Goal: Task Accomplishment & Management: Manage account settings

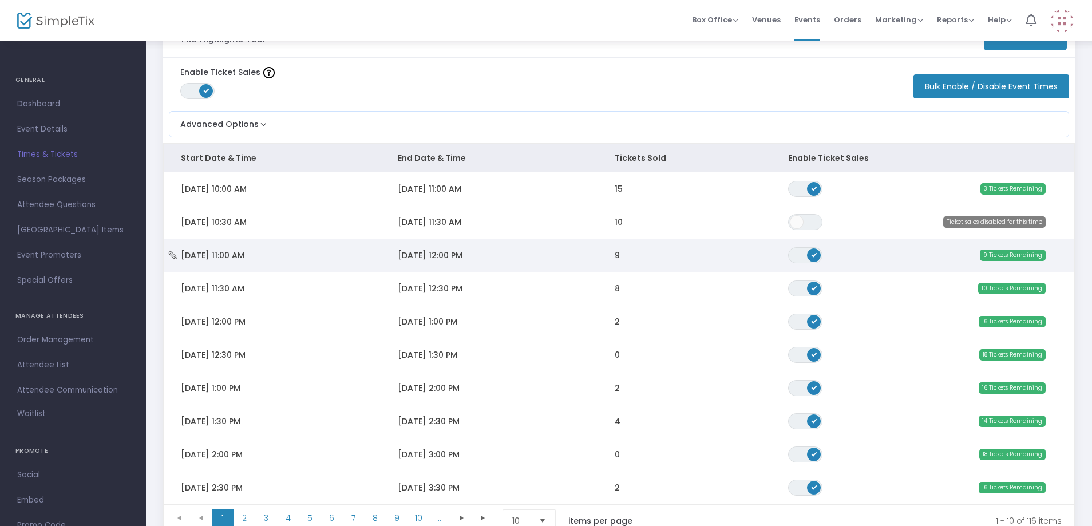
scroll to position [57, 0]
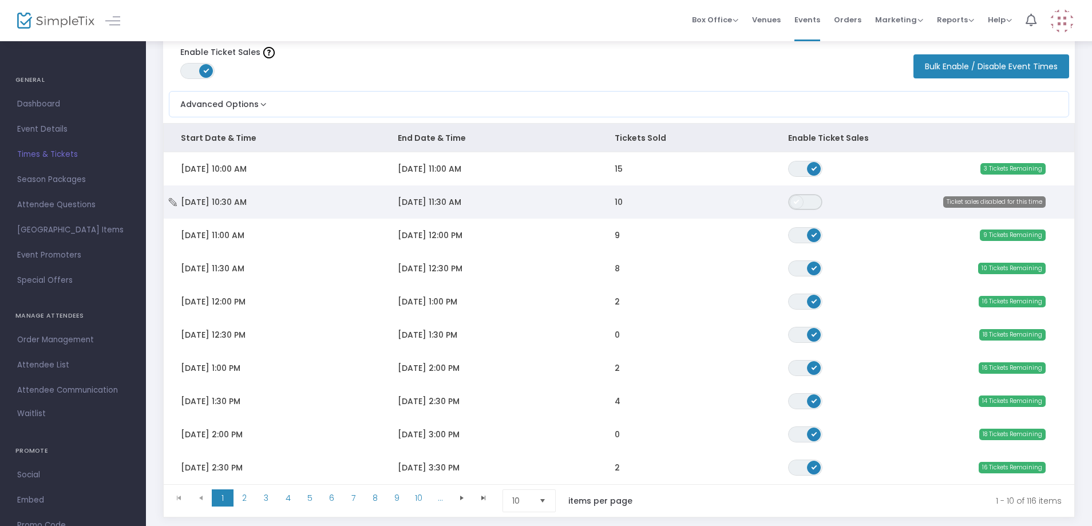
click at [808, 204] on span "ON OFF" at bounding box center [805, 202] width 34 height 16
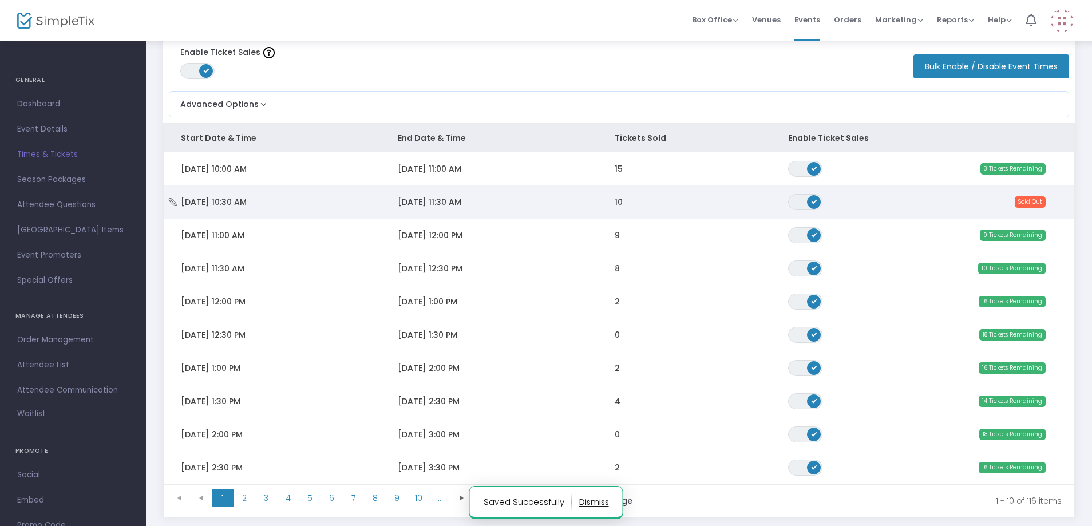
click at [669, 201] on td "10" at bounding box center [683, 201] width 173 height 33
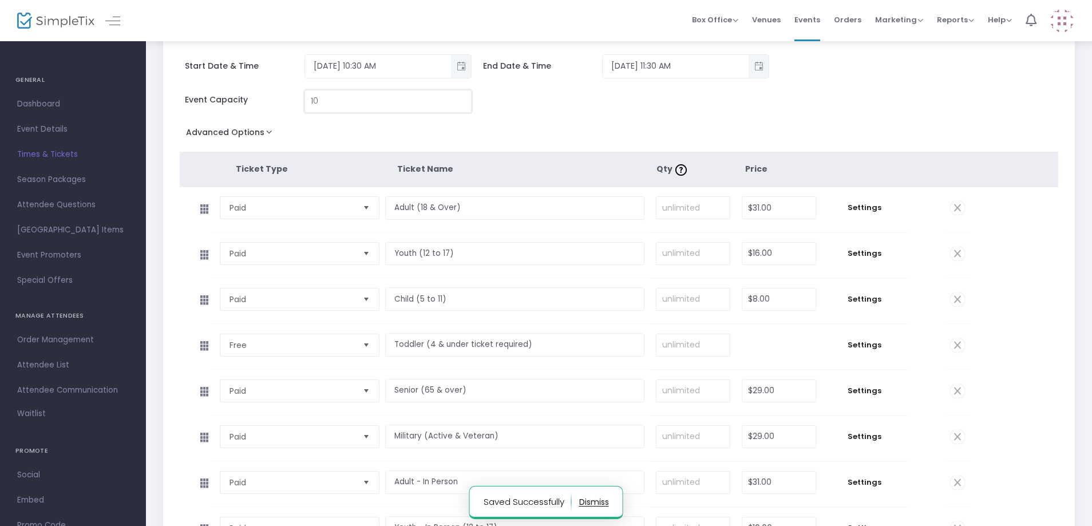
click at [352, 107] on input "10" at bounding box center [388, 101] width 166 height 22
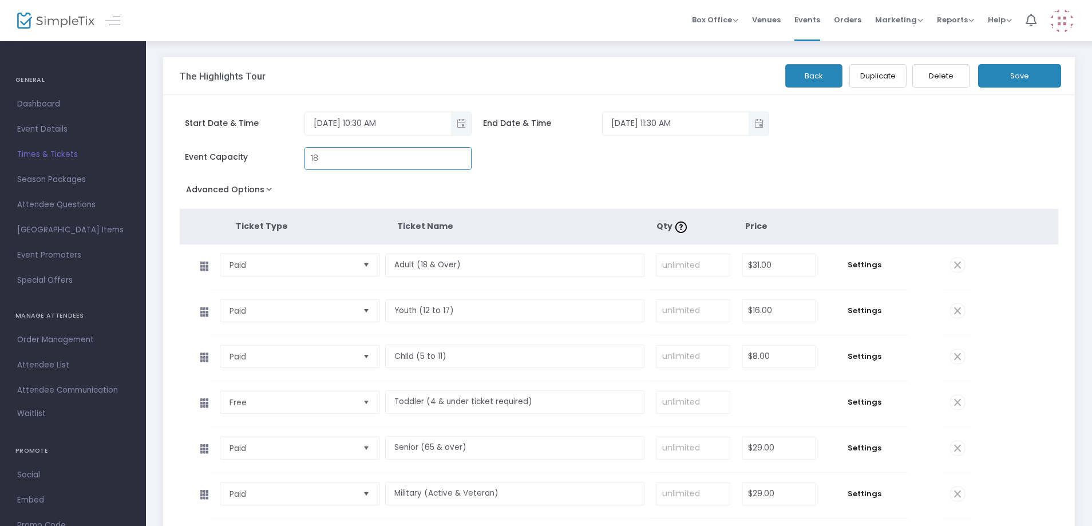
type input "18"
click at [1027, 74] on button "Save" at bounding box center [1019, 75] width 83 height 23
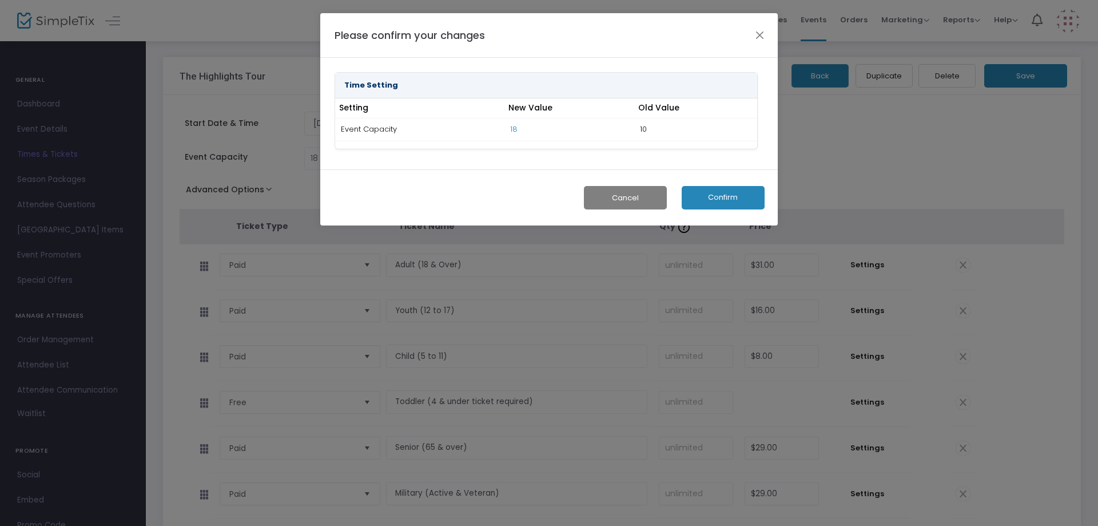
click at [731, 197] on button "Confirm" at bounding box center [723, 197] width 83 height 23
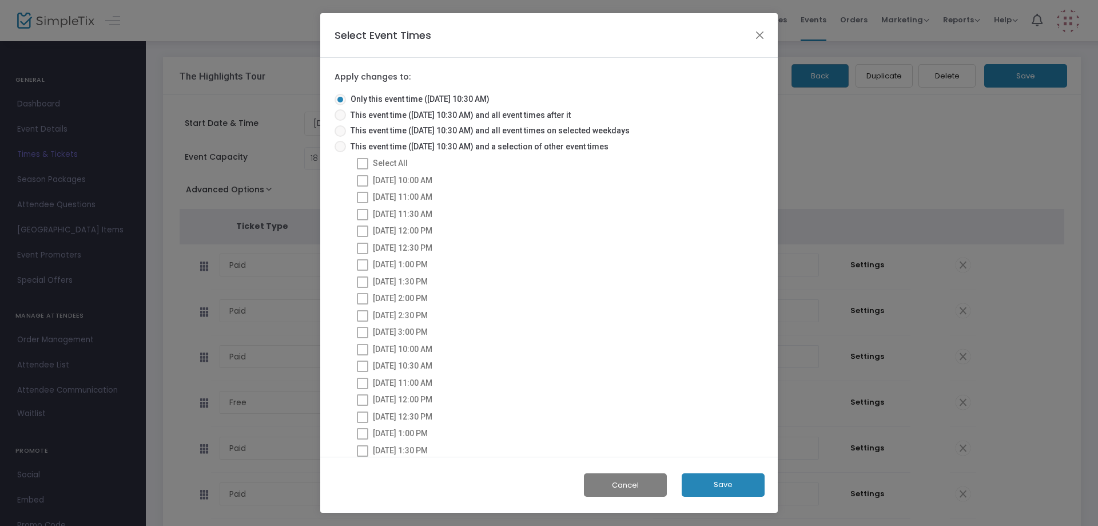
click at [710, 486] on button "Save" at bounding box center [723, 484] width 83 height 23
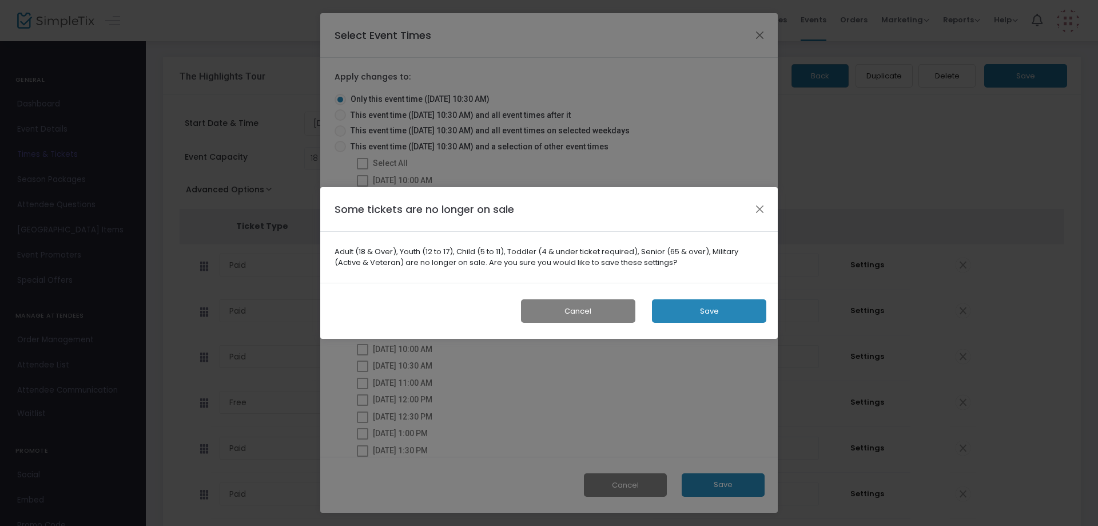
click at [725, 311] on button "Save" at bounding box center [709, 310] width 114 height 23
